Goal: Navigation & Orientation: Find specific page/section

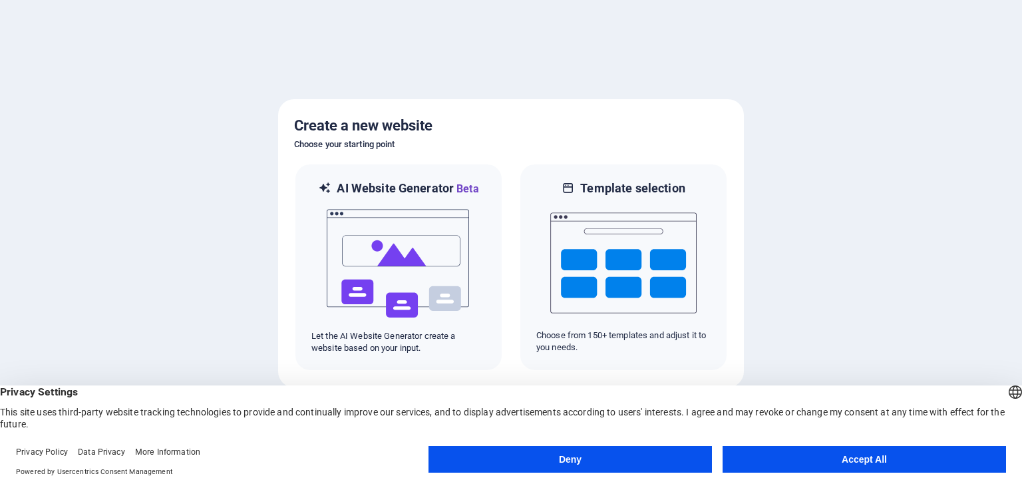
click at [877, 464] on button "Accept All" at bounding box center [864, 459] width 283 height 27
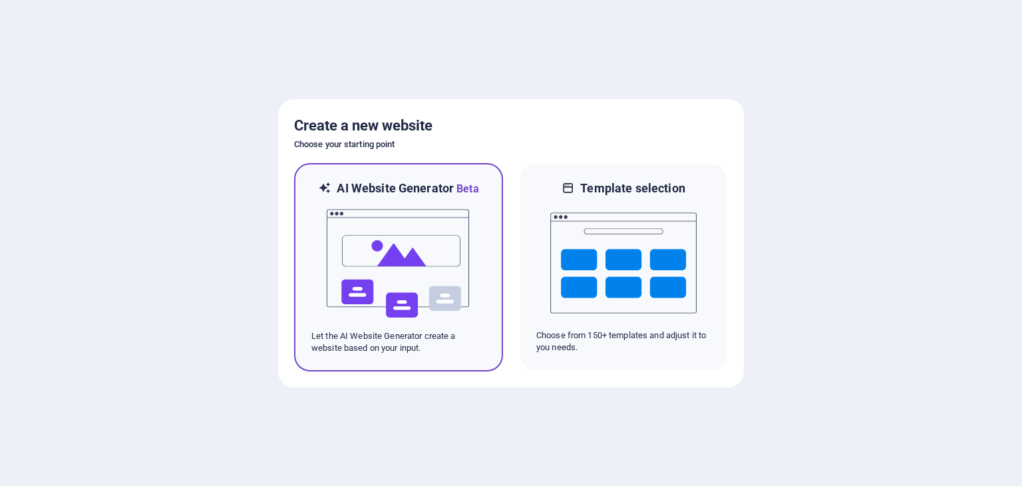
click at [395, 256] on img at bounding box center [398, 263] width 146 height 133
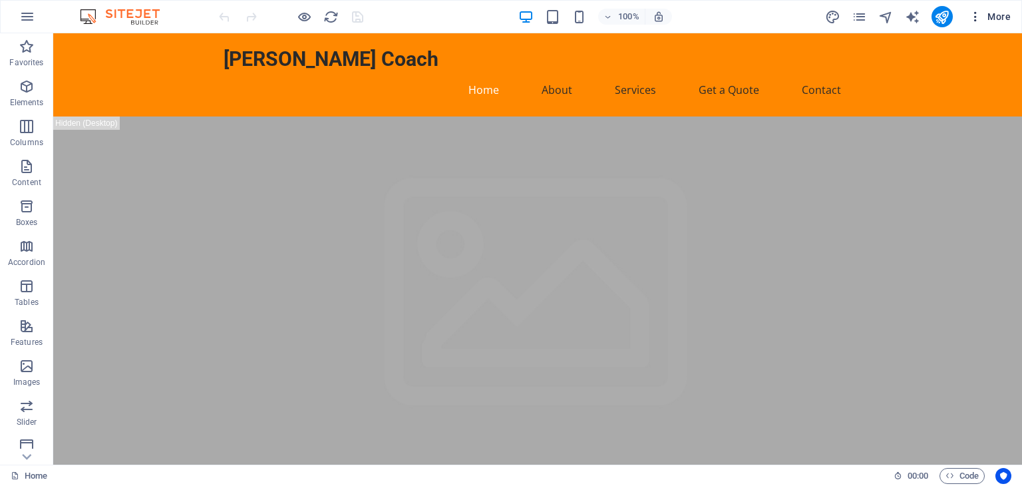
click at [973, 19] on icon "button" at bounding box center [975, 16] width 13 height 13
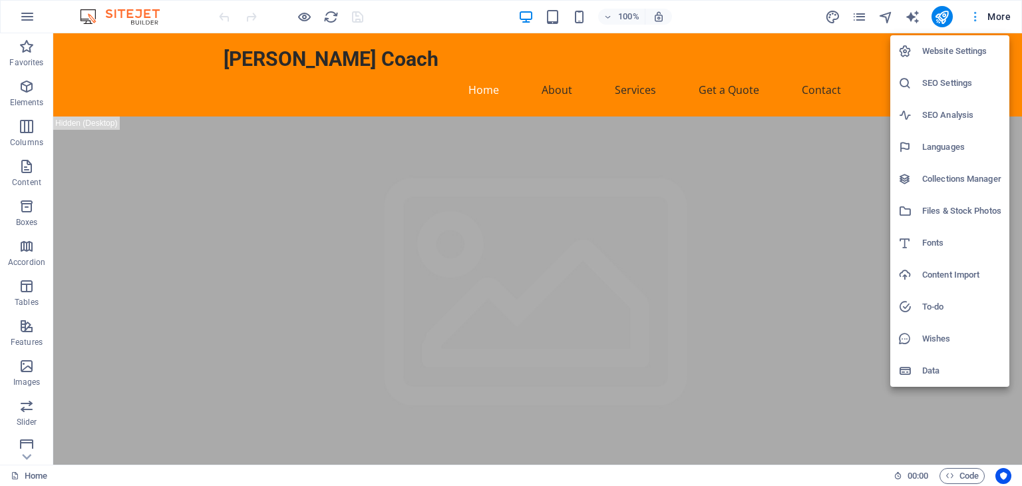
click at [973, 19] on div at bounding box center [511, 243] width 1022 height 486
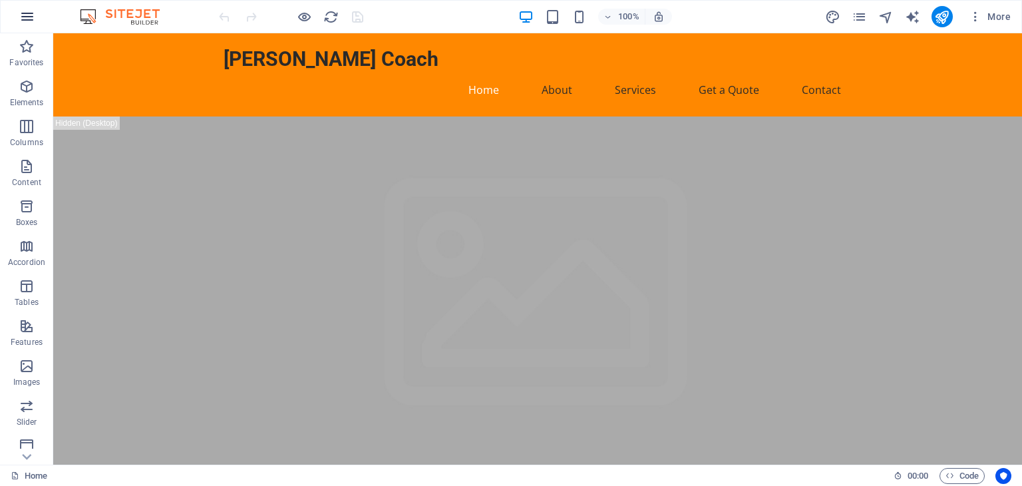
click at [29, 17] on icon "button" at bounding box center [27, 17] width 16 height 16
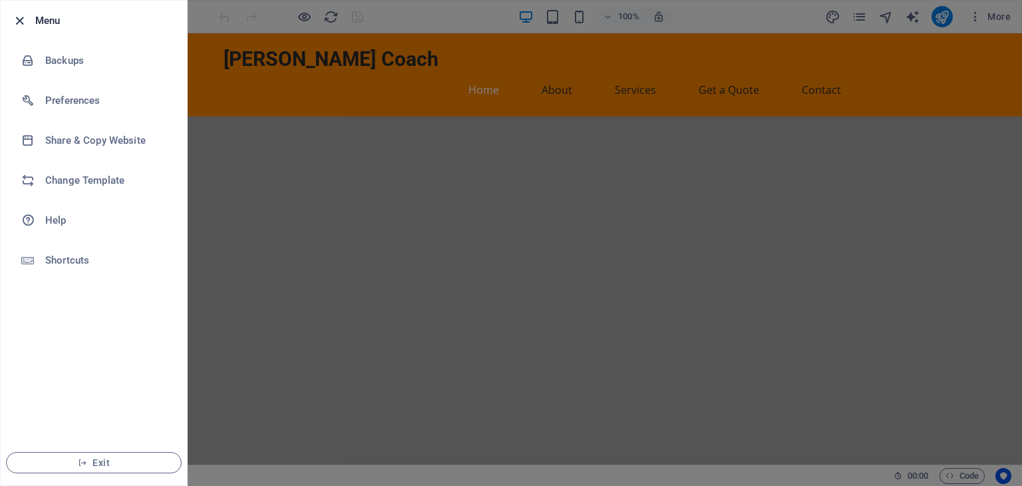
click at [21, 17] on icon "button" at bounding box center [19, 20] width 15 height 15
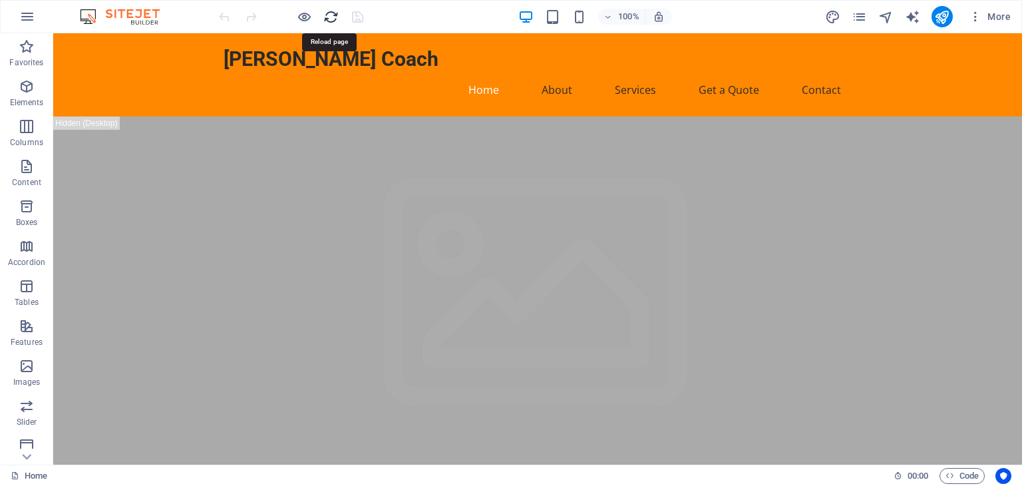
click at [327, 22] on icon "reload" at bounding box center [330, 16] width 15 height 15
